Goal: Transaction & Acquisition: Purchase product/service

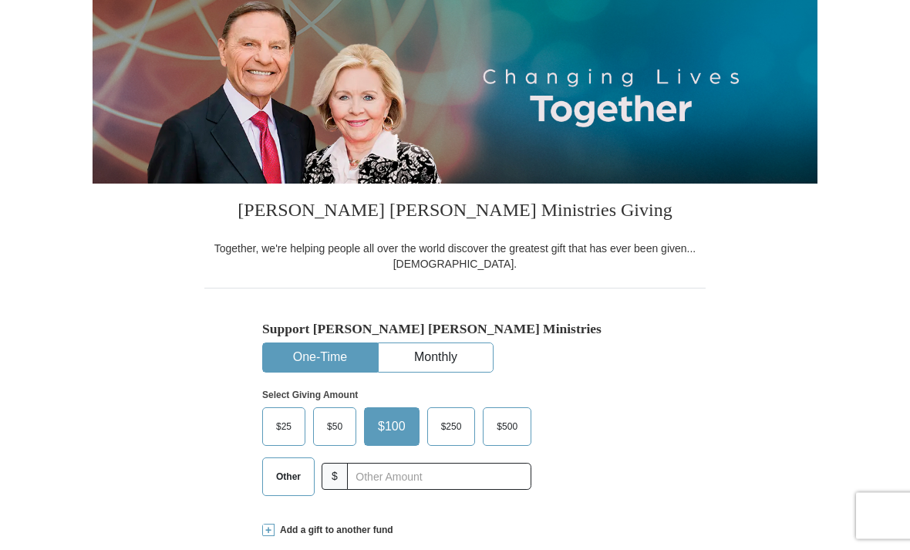
scroll to position [165, 0]
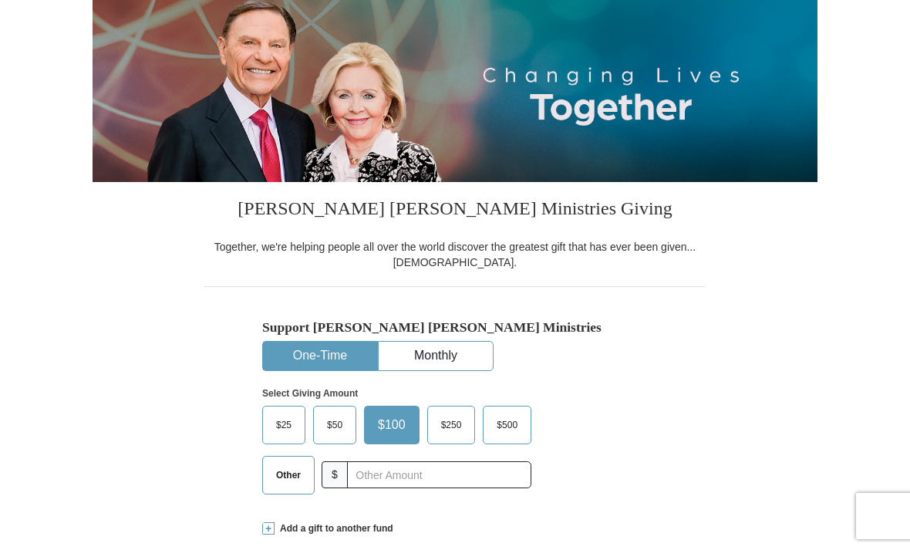
click at [281, 473] on span "Other" at bounding box center [288, 474] width 40 height 23
click at [0, 0] on input "Other" at bounding box center [0, 0] width 0 height 0
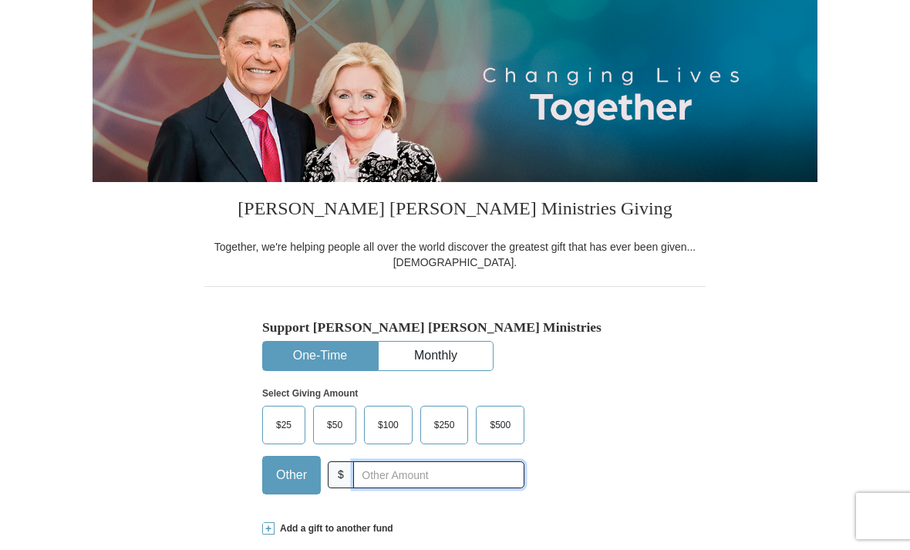
scroll to position [176, 0]
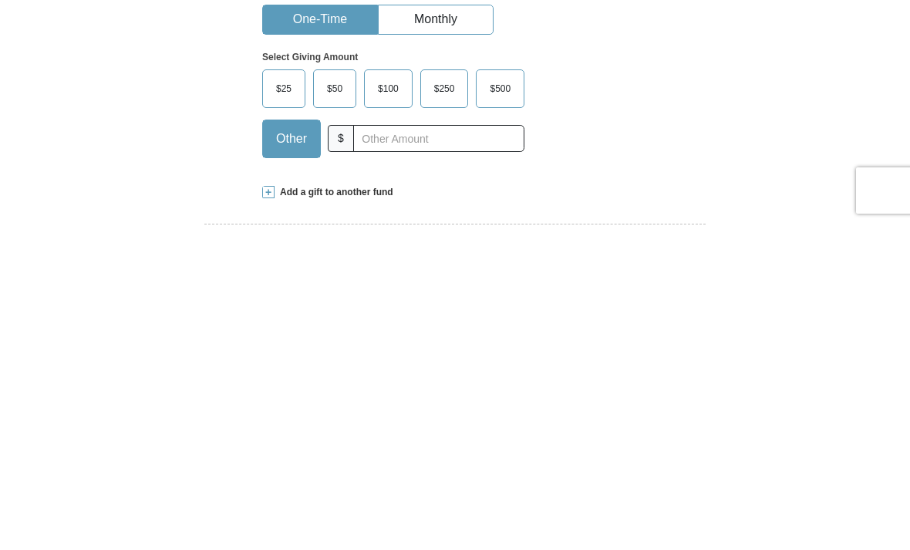
click at [263, 511] on span at bounding box center [268, 517] width 12 height 12
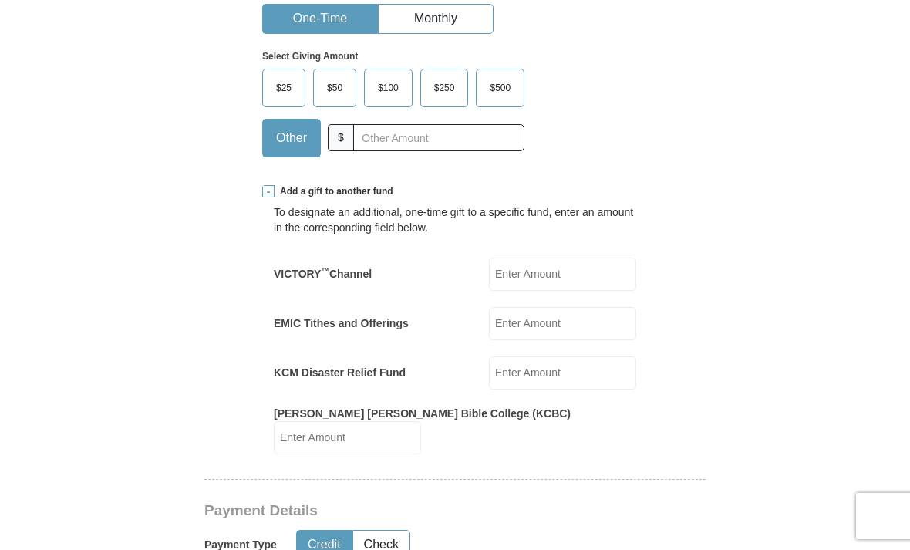
click at [540, 307] on input "EMIC Tithes and Offerings" at bounding box center [562, 323] width 147 height 33
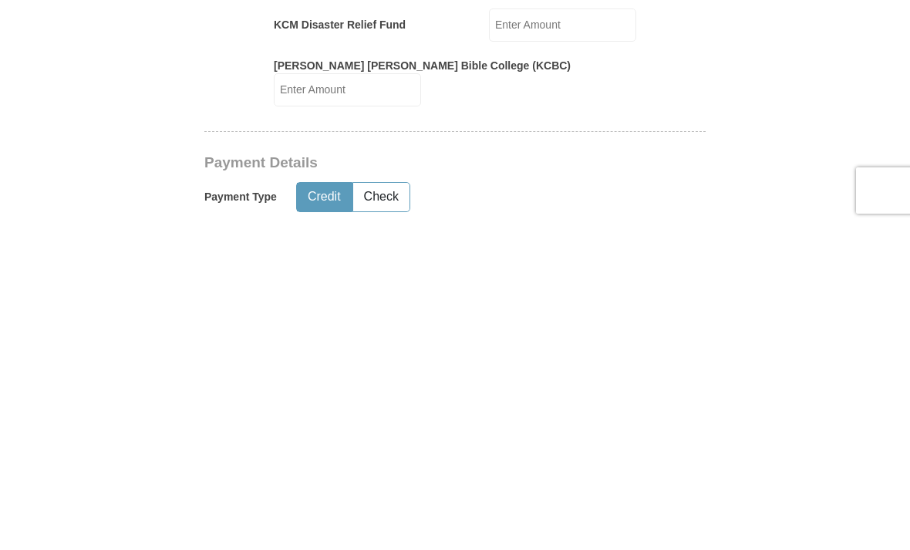
type input "111.00"
click at [321, 508] on button "Credit" at bounding box center [324, 522] width 55 height 29
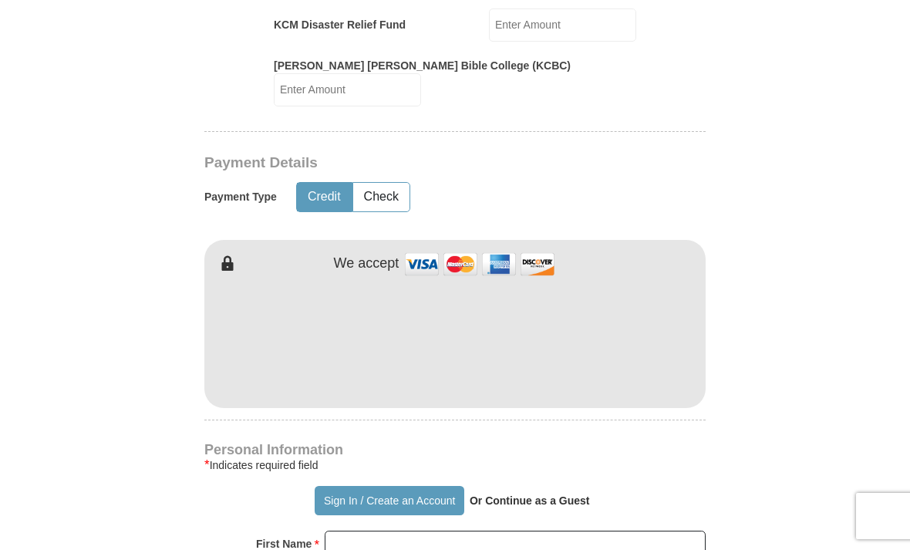
click at [425, 247] on img at bounding box center [479, 263] width 154 height 33
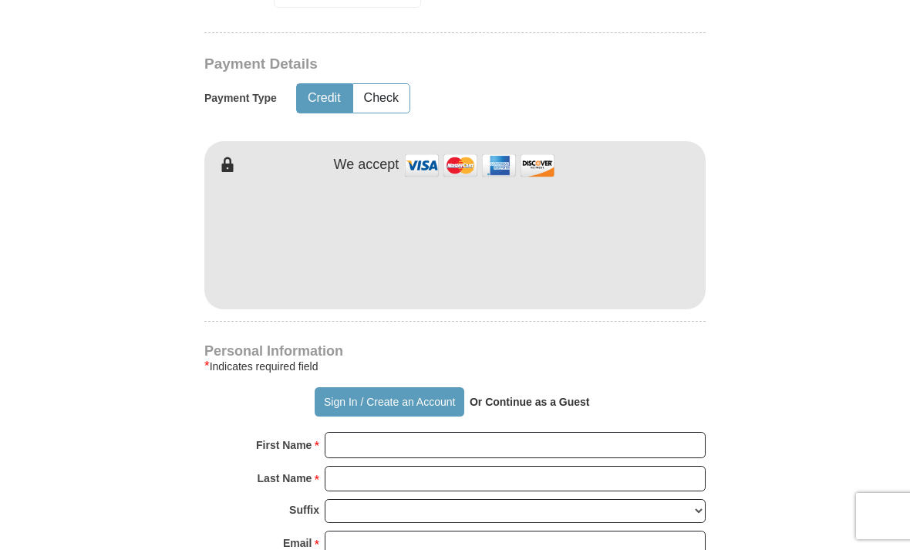
scroll to position [947, 0]
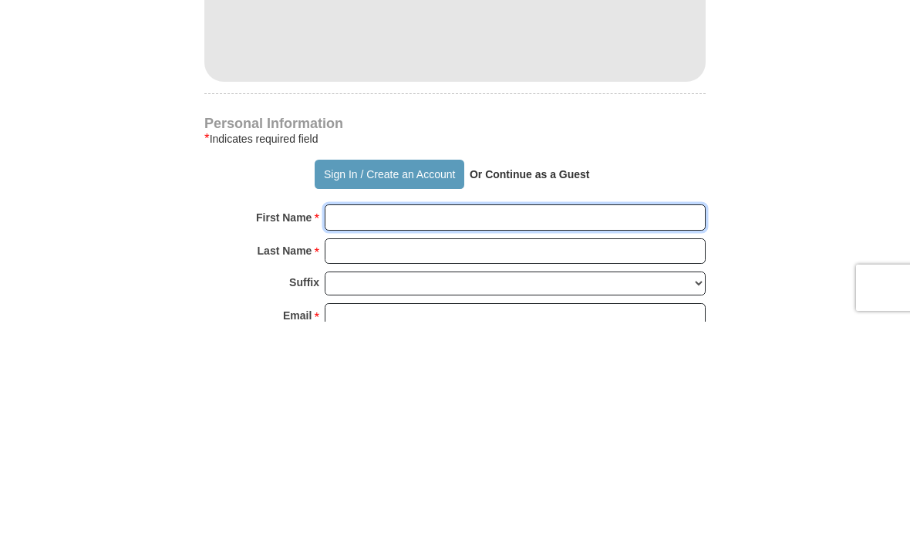
click at [338, 432] on input "First Name *" at bounding box center [514, 445] width 381 height 26
type input "[PERSON_NAME]"
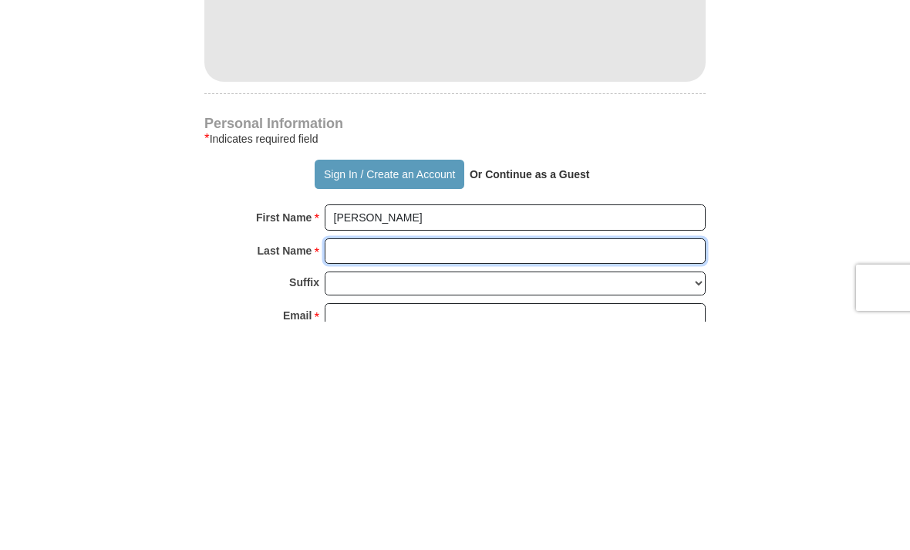
click at [337, 466] on input "Last Name *" at bounding box center [514, 479] width 381 height 26
type input "[PERSON_NAME]"
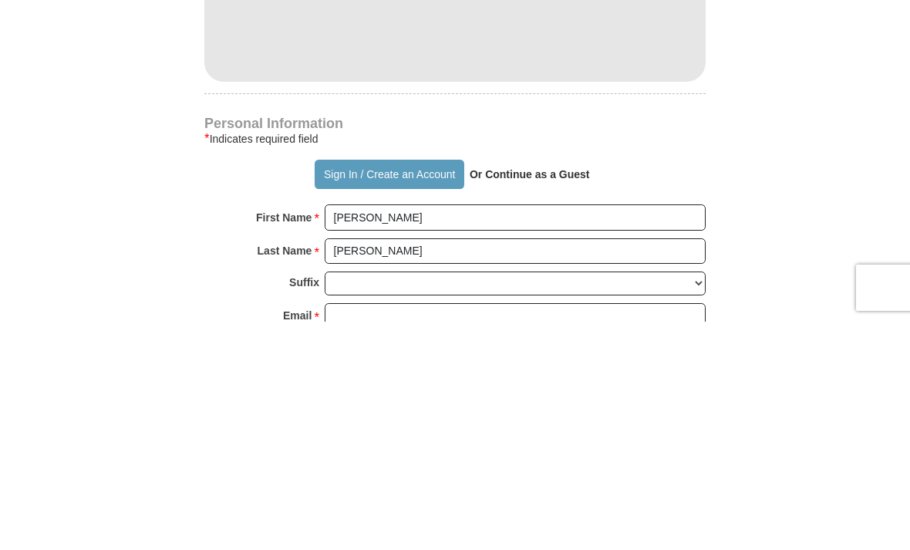
click at [344, 531] on input "Email *" at bounding box center [514, 544] width 381 height 26
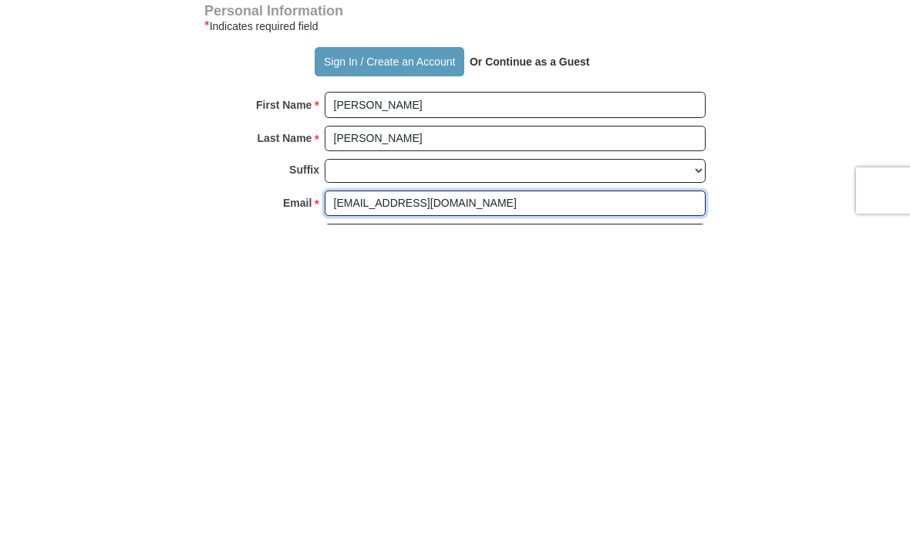
type input "[EMAIL_ADDRESS][DOMAIN_NAME]"
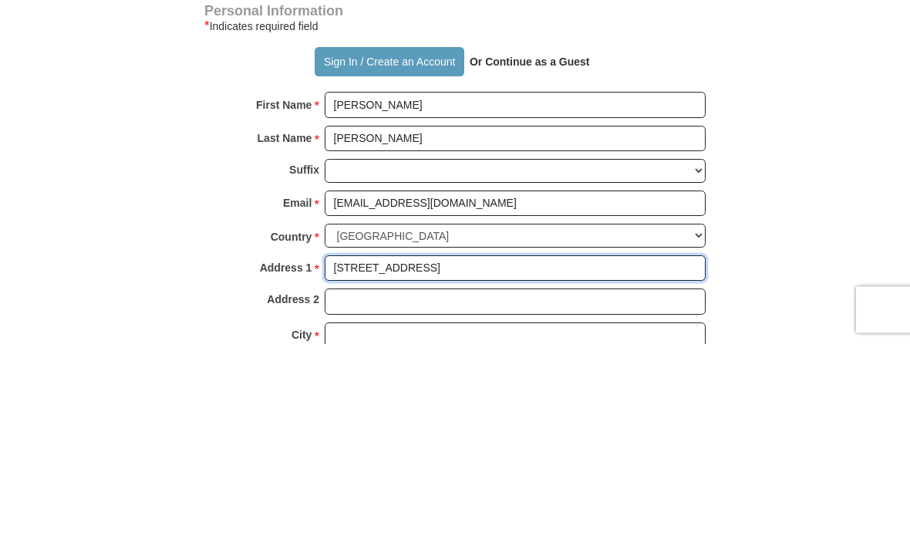
scroll to position [1082, 0]
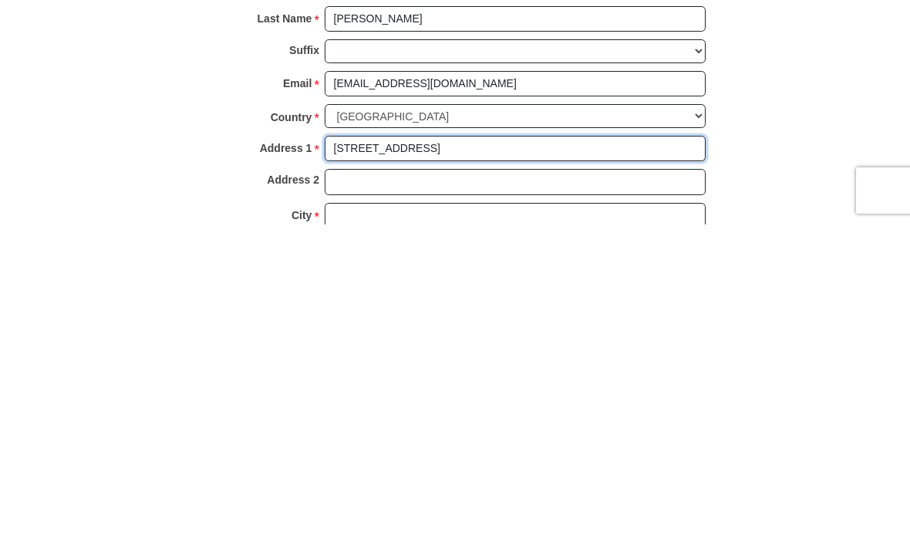
type input "[STREET_ADDRESS]"
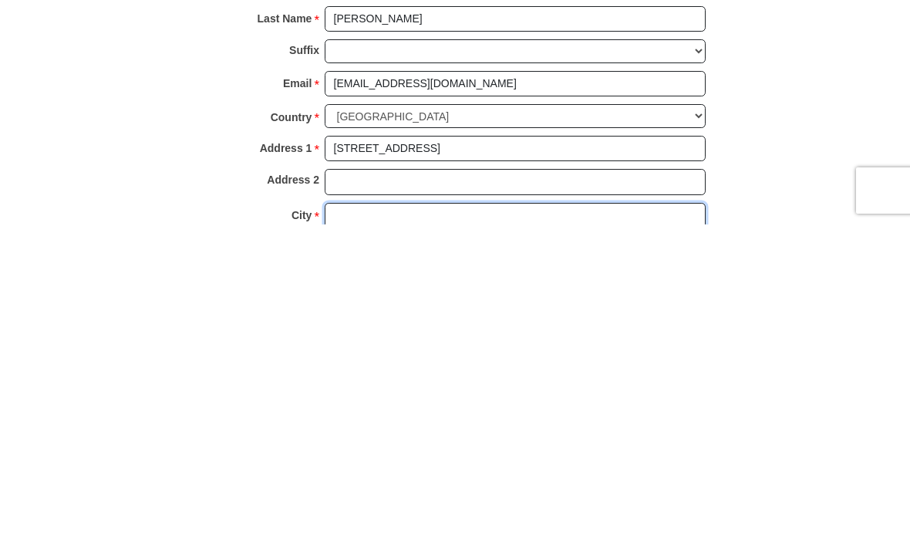
click at [341, 528] on input "City *" at bounding box center [514, 541] width 381 height 26
type input "[PERSON_NAME]"
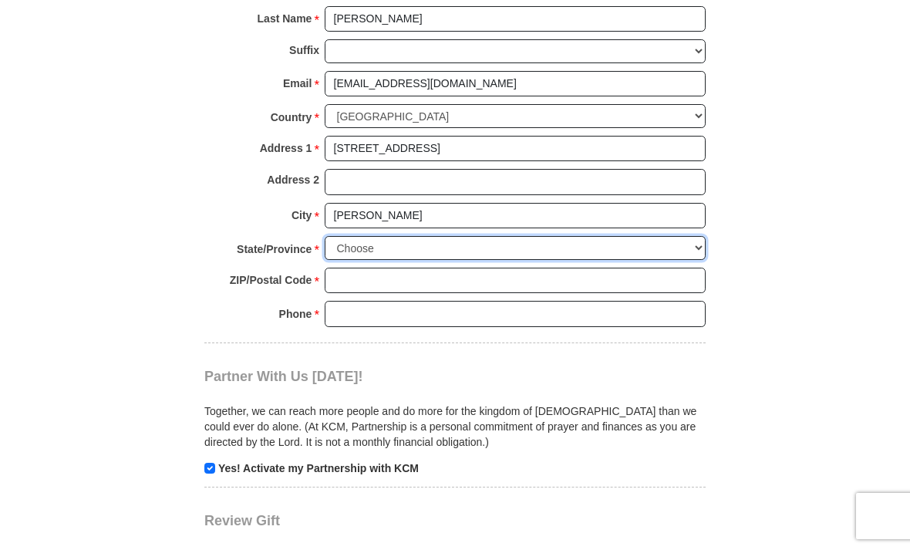
select select "WV"
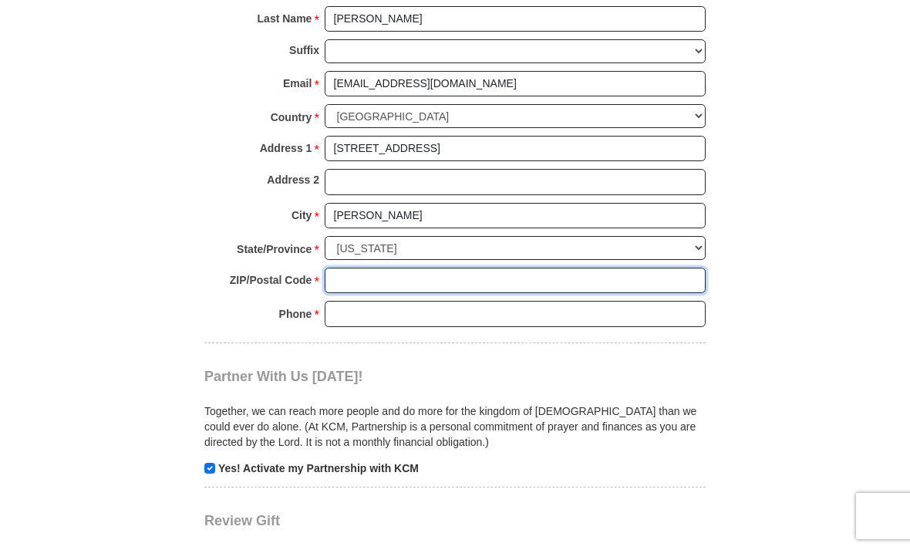
click at [341, 267] on input "ZIP/Postal Code *" at bounding box center [514, 280] width 381 height 26
type input "25801"
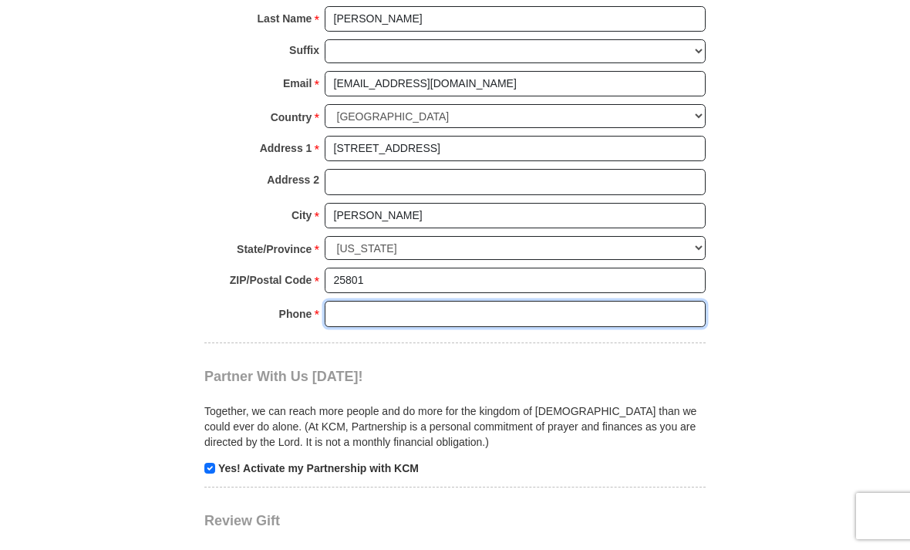
click at [335, 301] on input "Phone * *" at bounding box center [514, 314] width 381 height 26
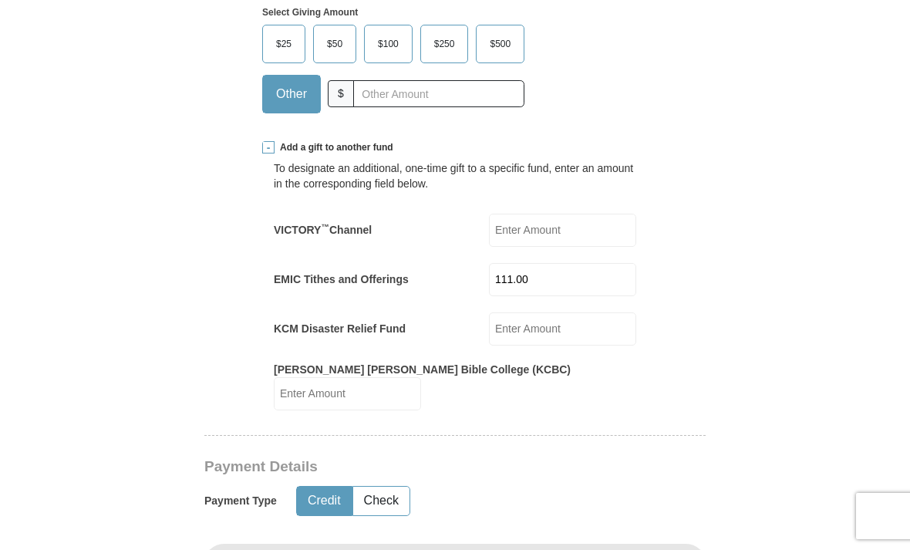
scroll to position [545, 0]
type input "[PHONE_NUMBER]"
click at [550, 264] on input "111.00" at bounding box center [562, 280] width 147 height 33
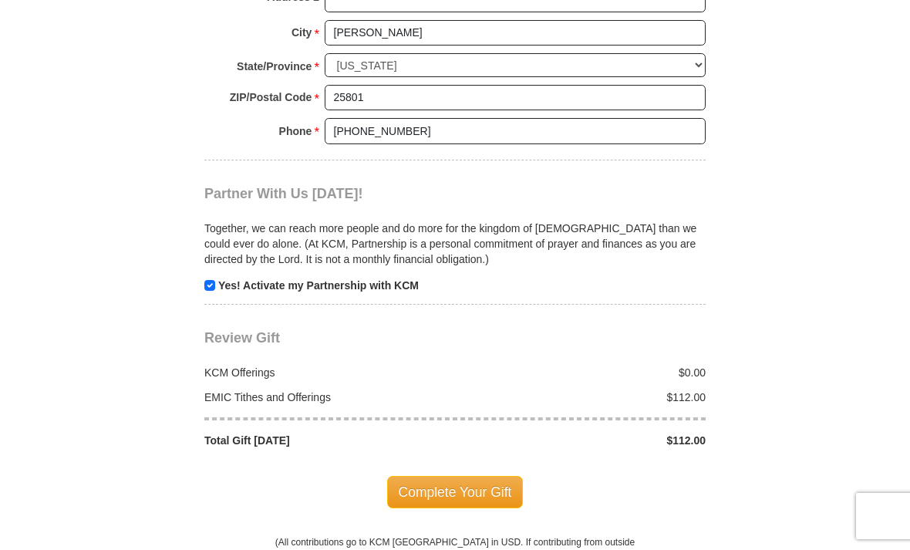
scroll to position [1594, 0]
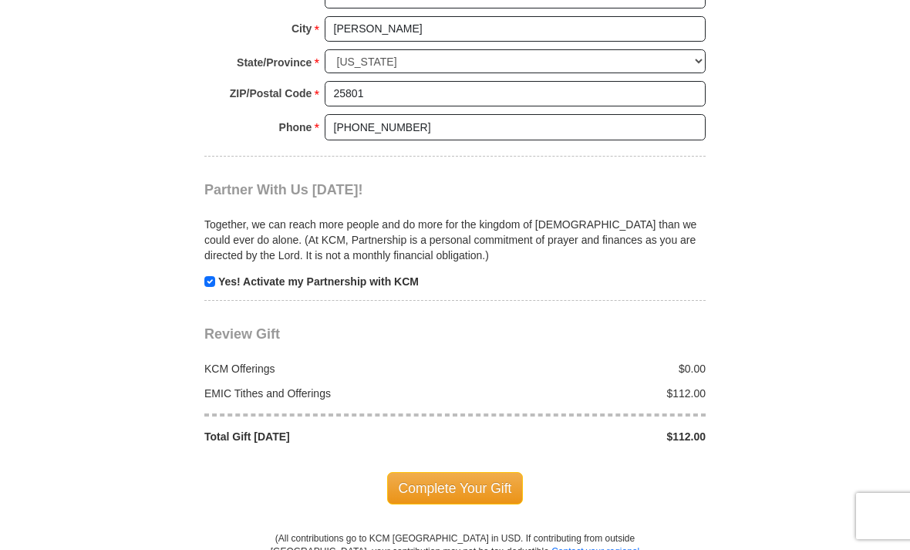
type input "112.00"
click at [446, 472] on span "Complete Your Gift" at bounding box center [455, 488] width 136 height 32
